Goal: Task Accomplishment & Management: Use online tool/utility

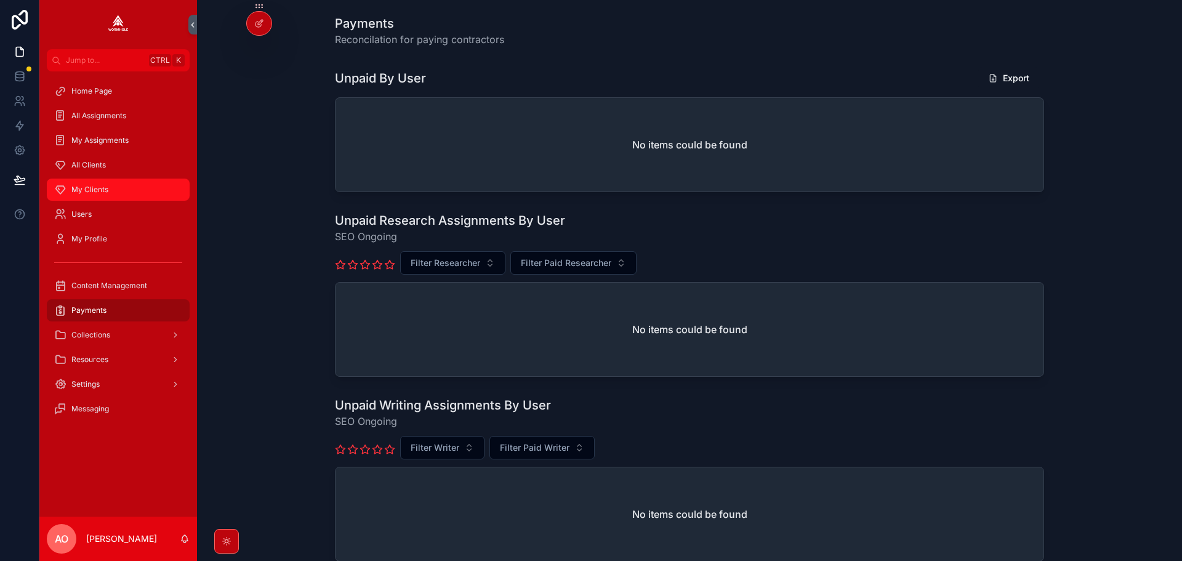
click at [92, 190] on span "My Clients" at bounding box center [89, 190] width 37 height 10
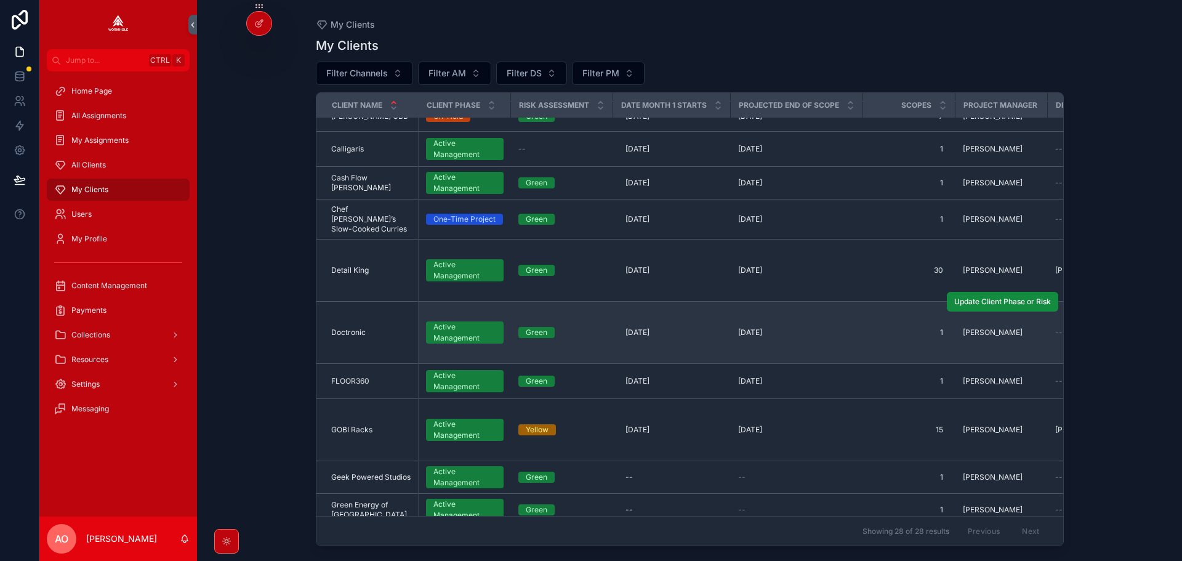
scroll to position [185, 0]
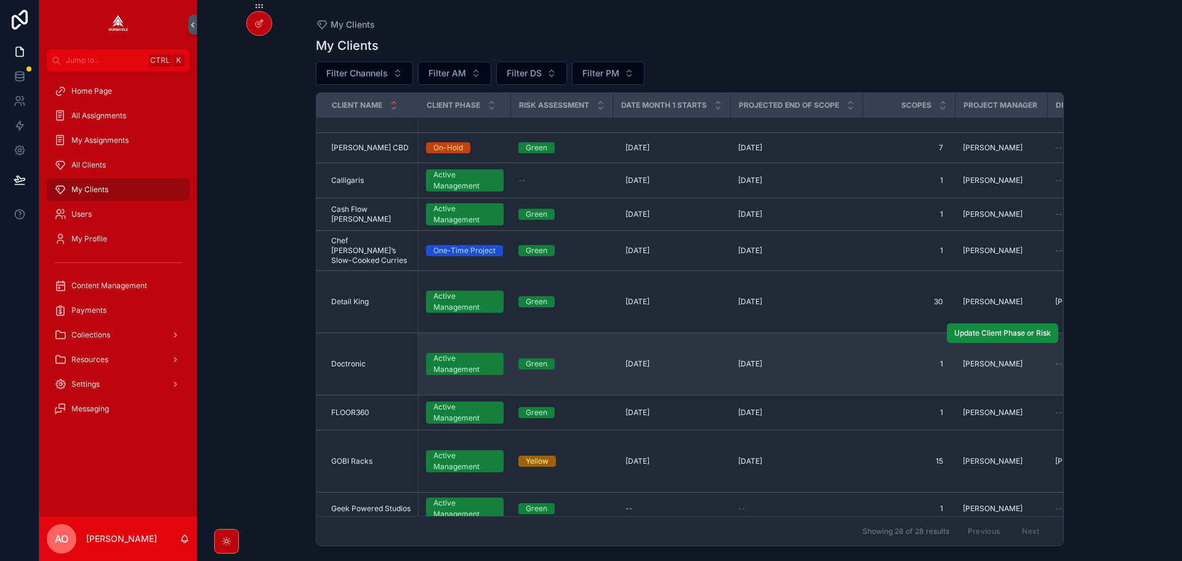
click at [353, 349] on td "Doctronic Doctronic" at bounding box center [368, 364] width 102 height 62
click at [355, 359] on span "Doctronic" at bounding box center [348, 364] width 34 height 10
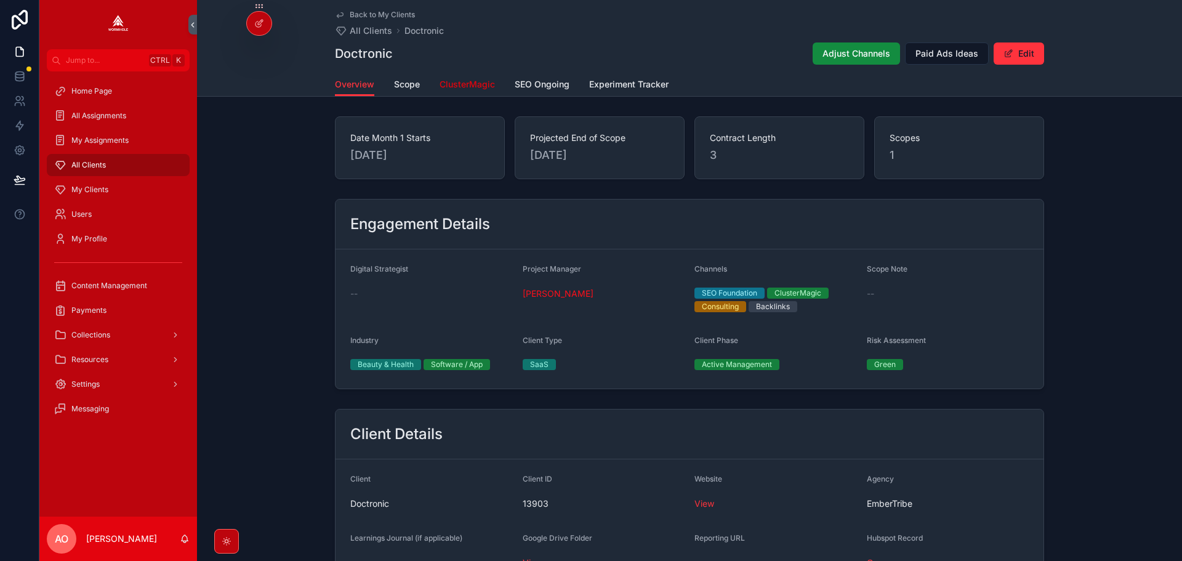
click at [472, 89] on span "ClusterMagic" at bounding box center [467, 84] width 55 height 12
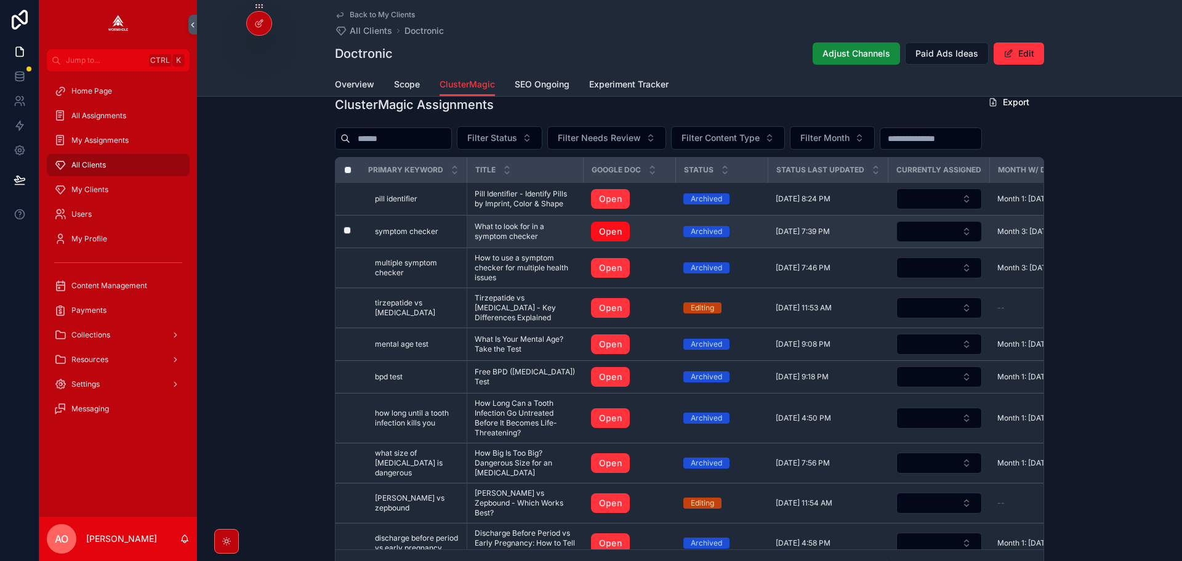
scroll to position [1096, 0]
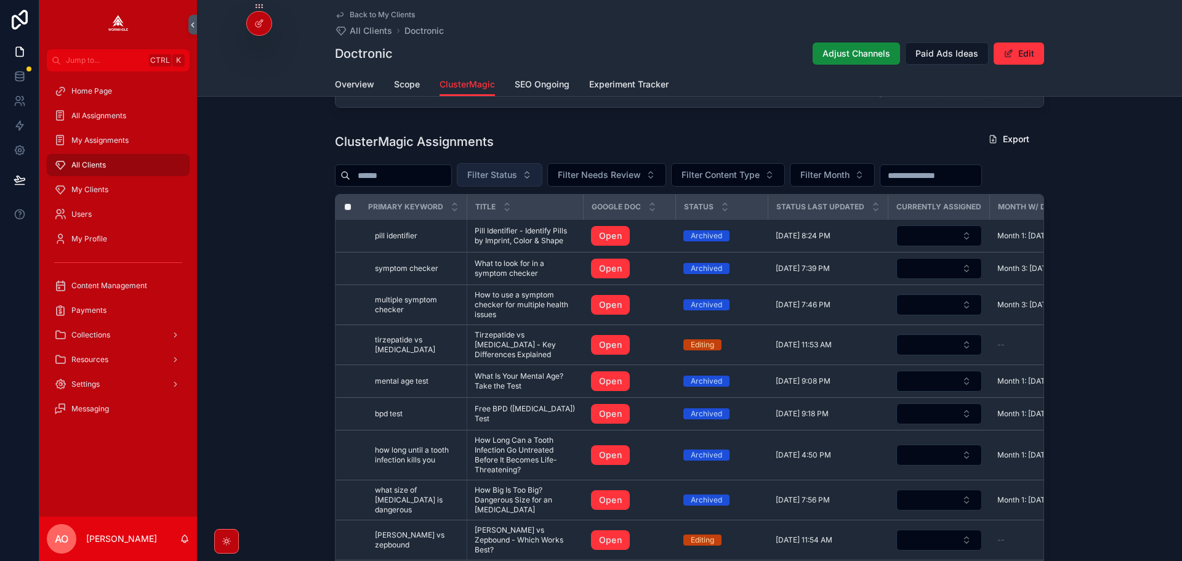
click at [515, 181] on span "Filter Status" at bounding box center [492, 175] width 50 height 12
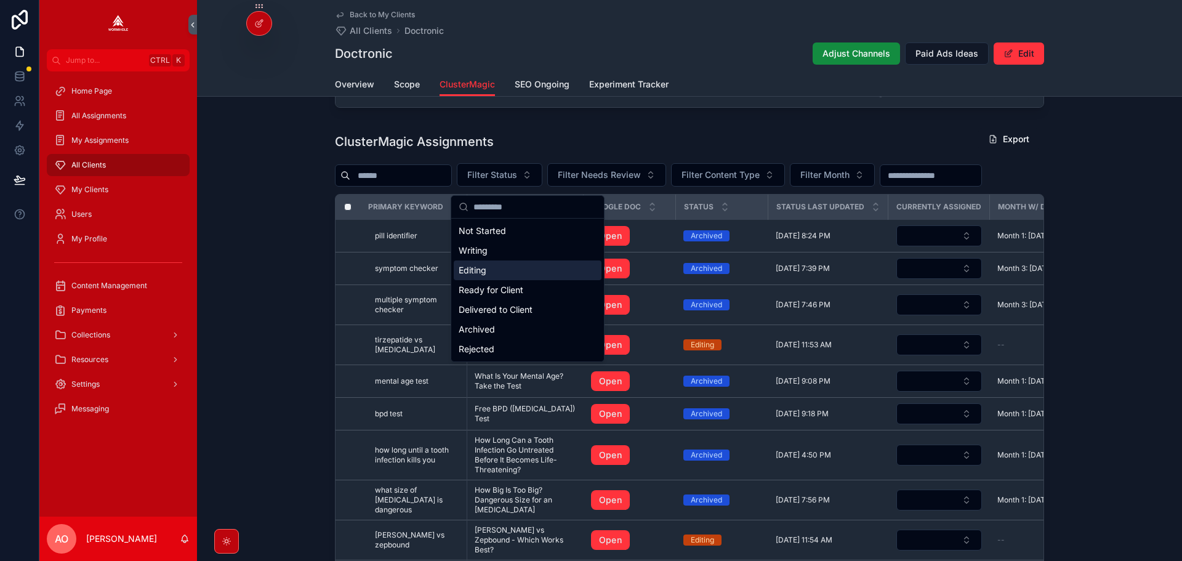
click at [506, 269] on div "Editing" at bounding box center [528, 270] width 148 height 20
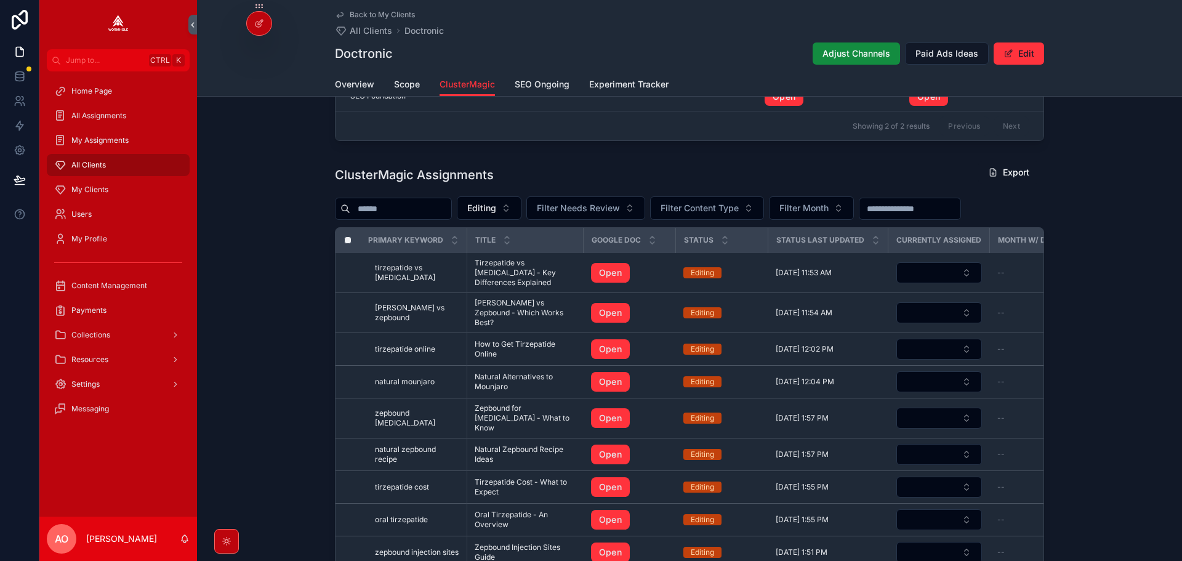
scroll to position [1056, 0]
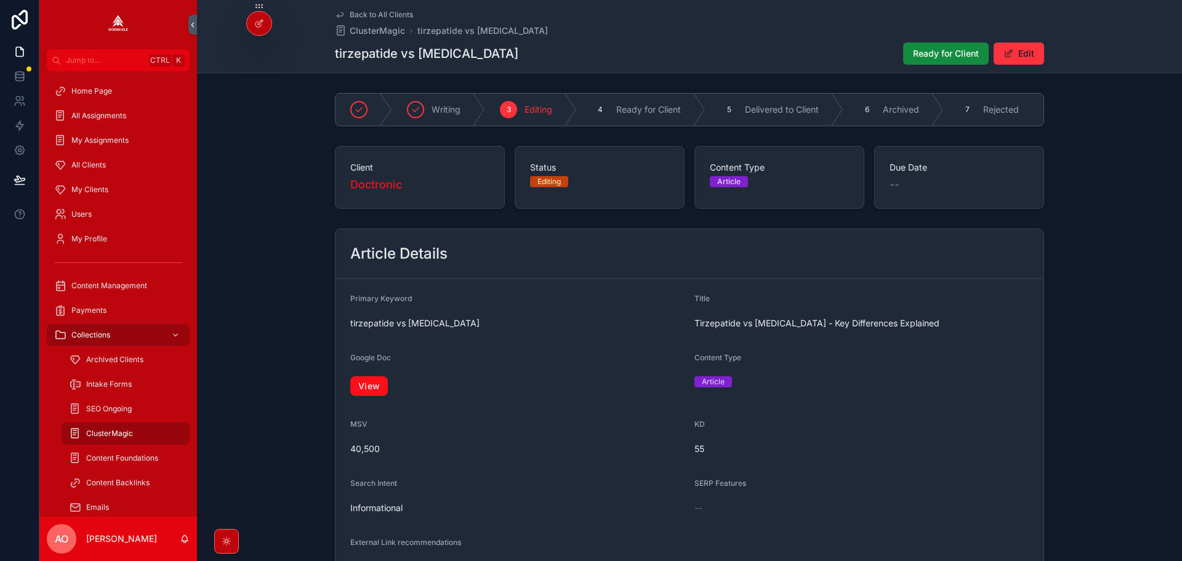
click at [378, 396] on link "View" at bounding box center [369, 386] width 38 height 20
